Goal: Use online tool/utility: Utilize a website feature to perform a specific function

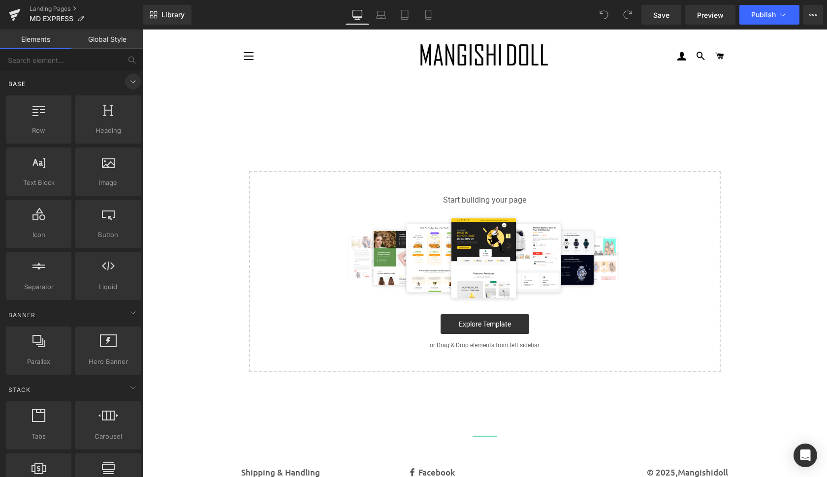
click at [129, 81] on icon at bounding box center [133, 82] width 12 height 12
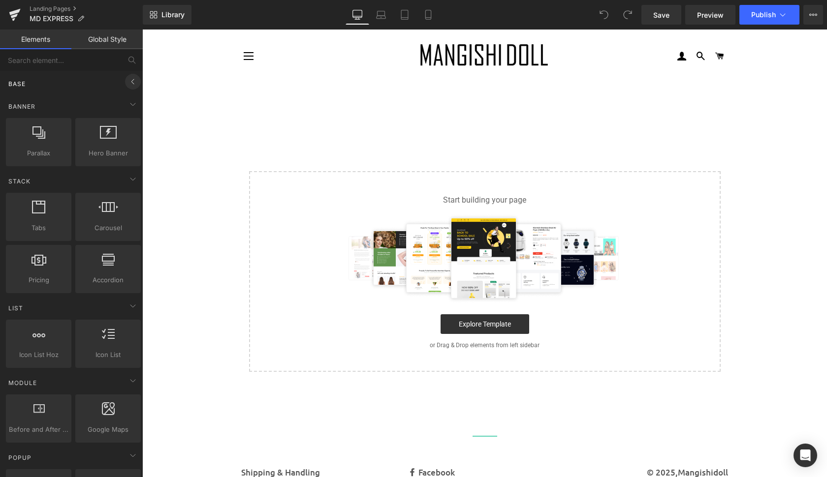
click at [129, 81] on icon at bounding box center [133, 82] width 12 height 12
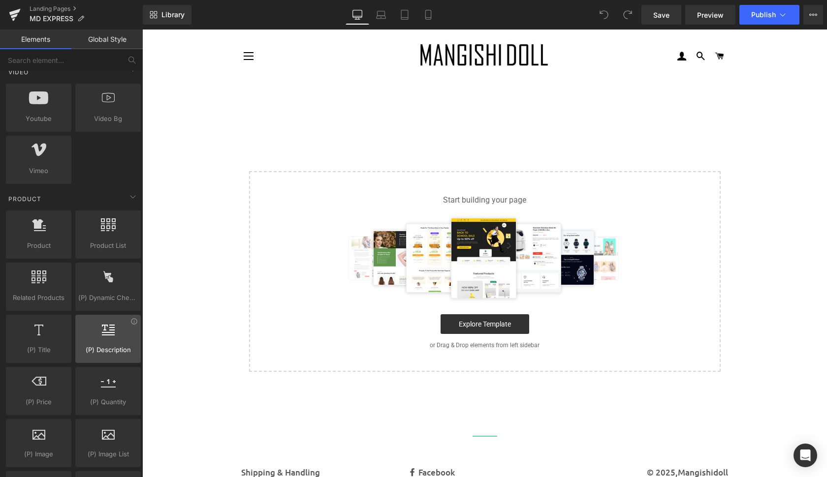
scroll to position [678, 0]
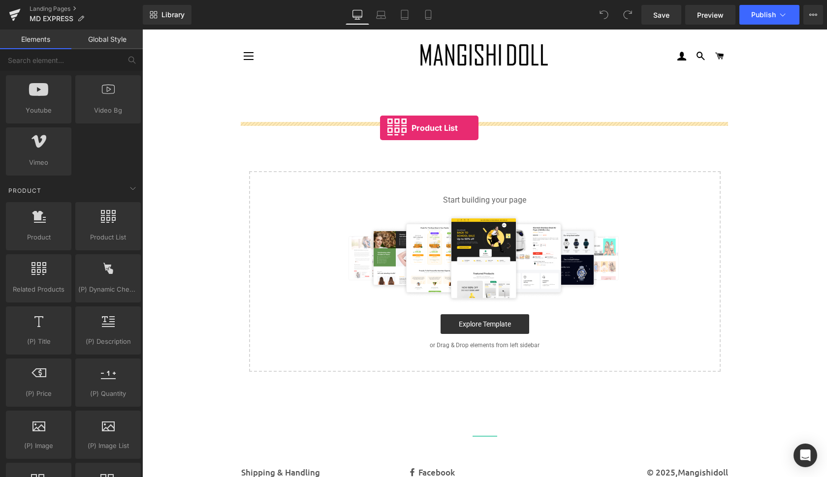
drag, startPoint x: 252, startPoint y: 246, endPoint x: 380, endPoint y: 128, distance: 173.4
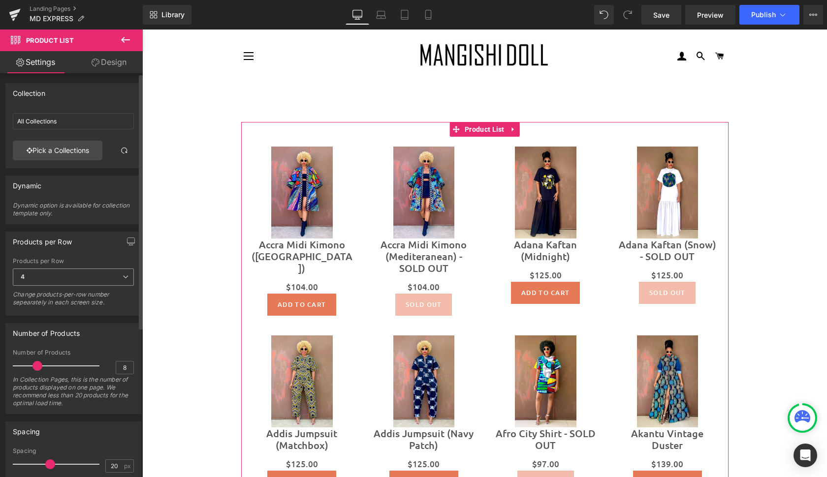
click at [123, 274] on icon at bounding box center [126, 277] width 6 height 6
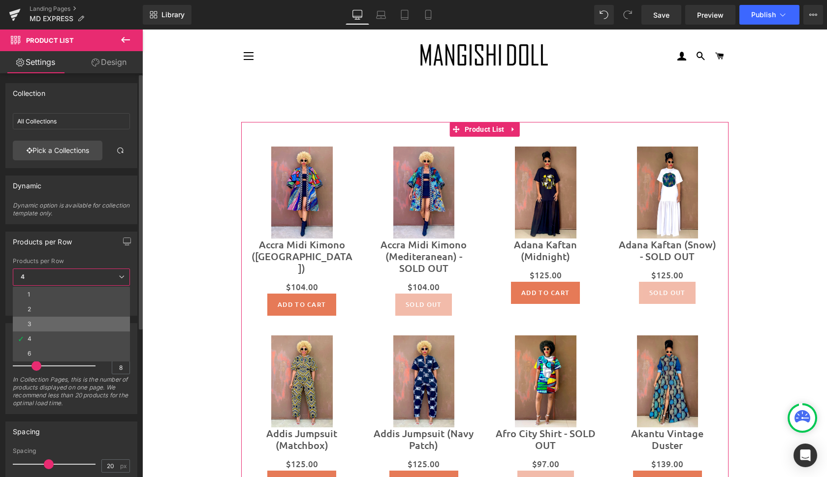
click at [86, 320] on li "3" at bounding box center [71, 324] width 117 height 15
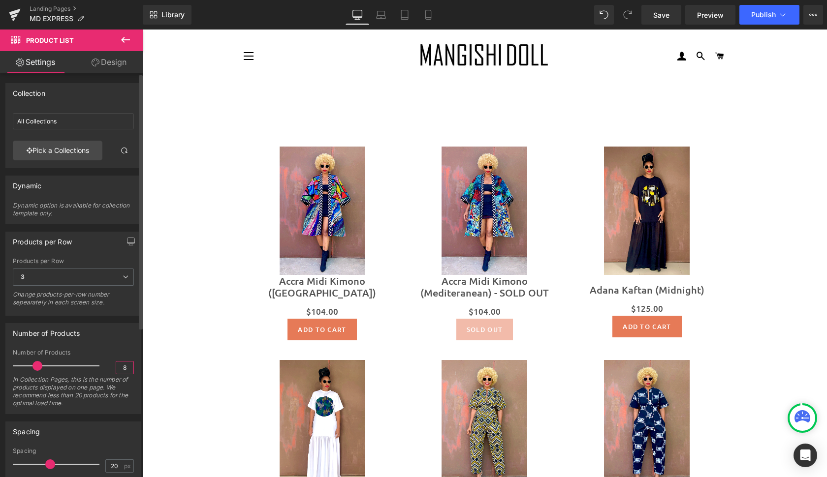
click at [124, 369] on input "8" at bounding box center [124, 368] width 17 height 12
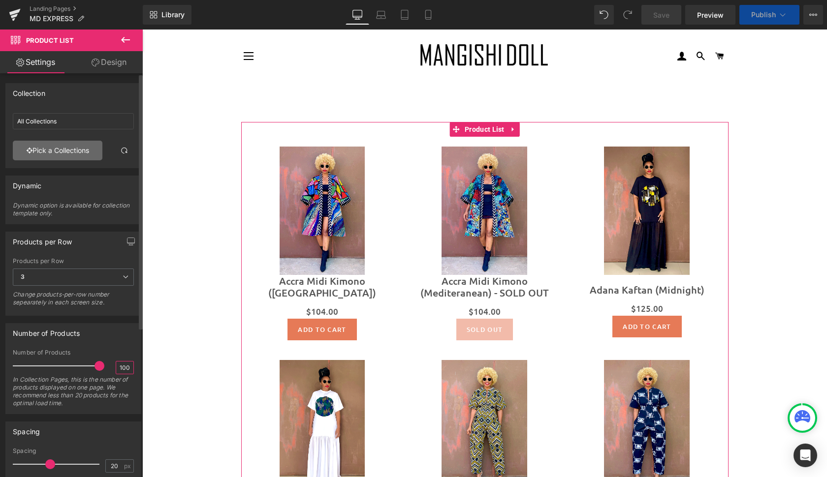
type input "100"
click at [70, 150] on link "Pick a Collections" at bounding box center [58, 151] width 90 height 20
click at [70, 0] on div "Product List You are previewing how the will restyle your page. You can not edi…" at bounding box center [413, 0] width 827 height 0
click at [76, 147] on link "Pick a Collections" at bounding box center [58, 151] width 90 height 20
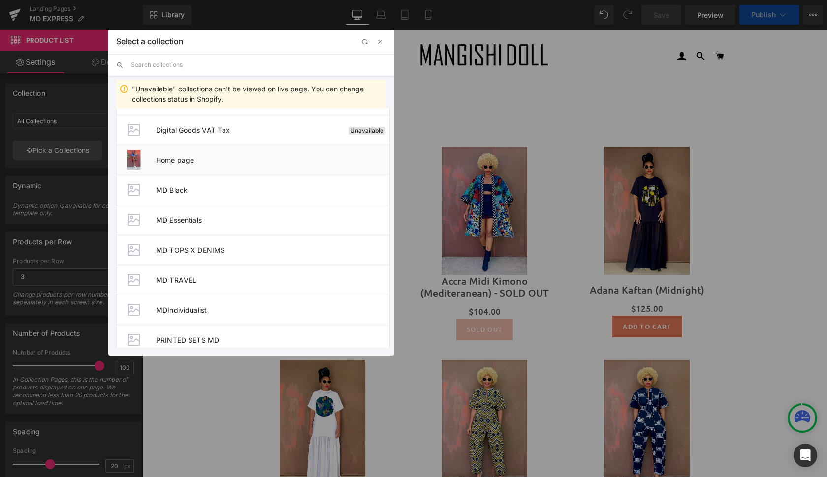
scroll to position [37, 0]
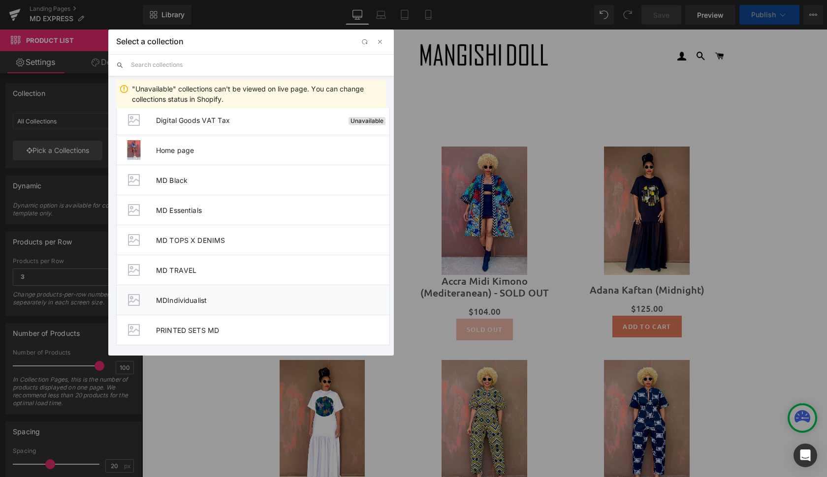
click at [247, 298] on span "MDIndividualist" at bounding box center [272, 300] width 233 height 8
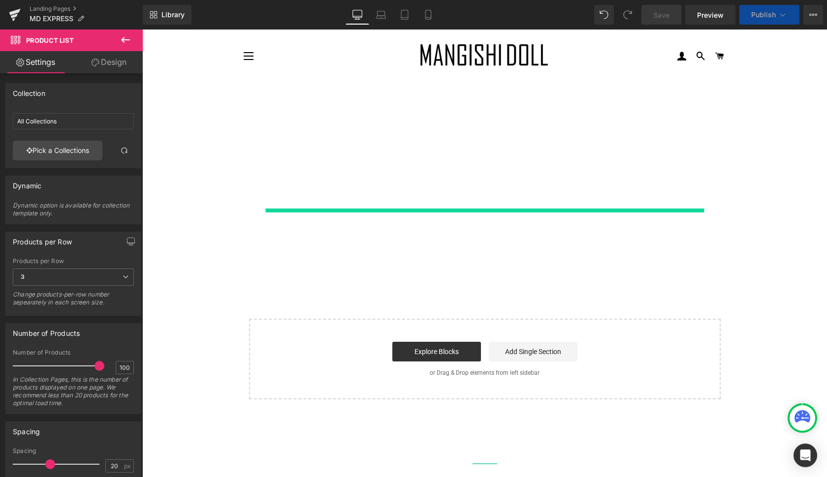
type input "MDIndividualist"
